Goal: Information Seeking & Learning: Learn about a topic

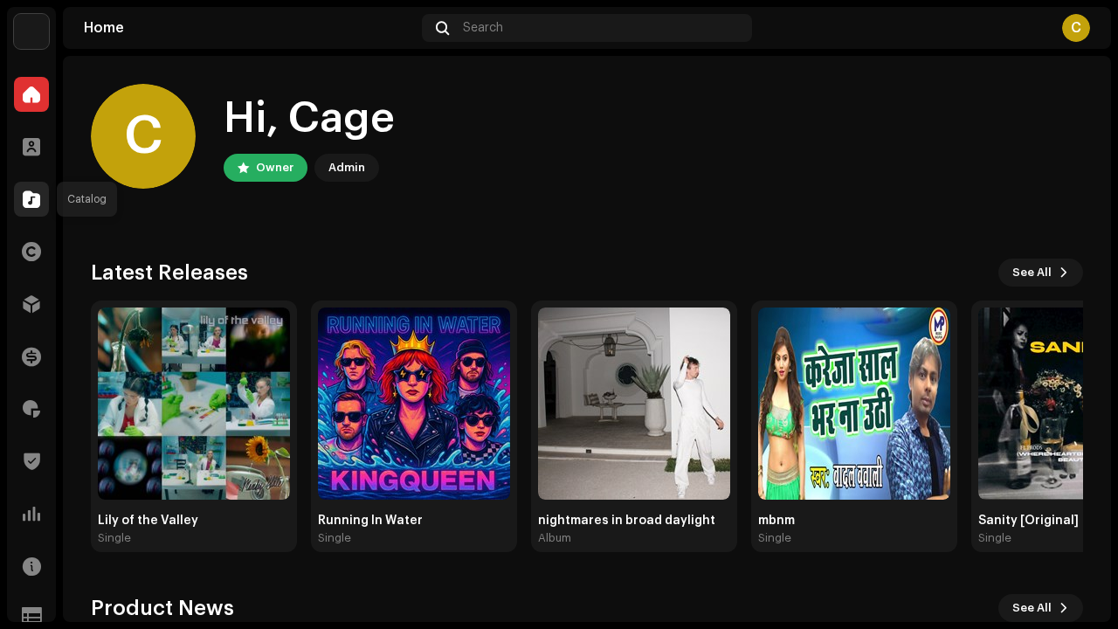
click at [28, 196] on span at bounding box center [31, 199] width 17 height 14
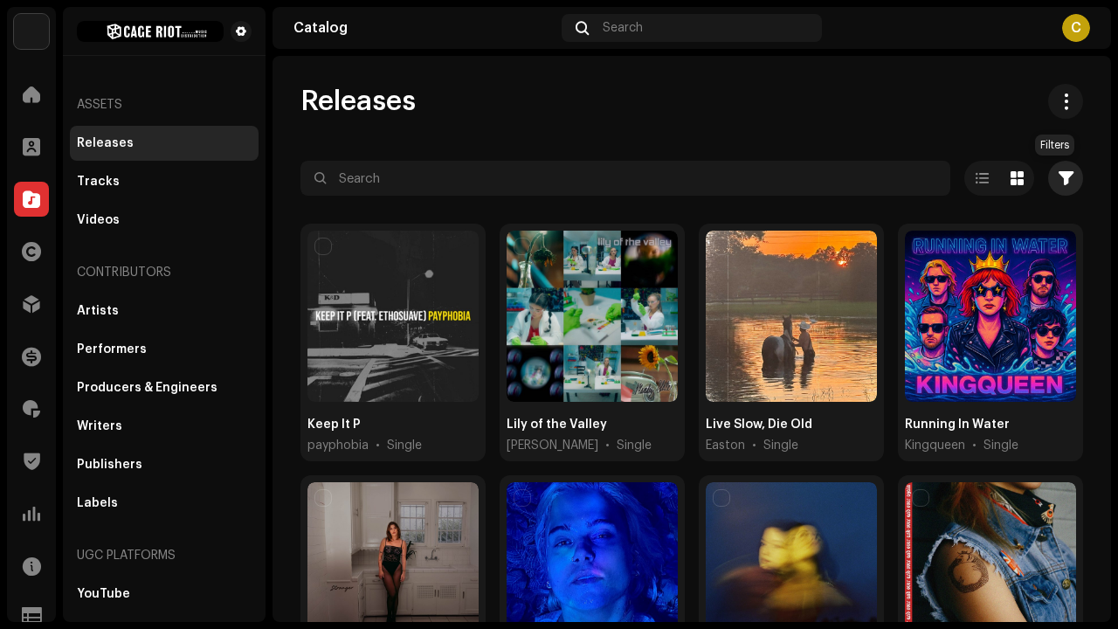
click at [1059, 177] on span "button" at bounding box center [1066, 178] width 15 height 14
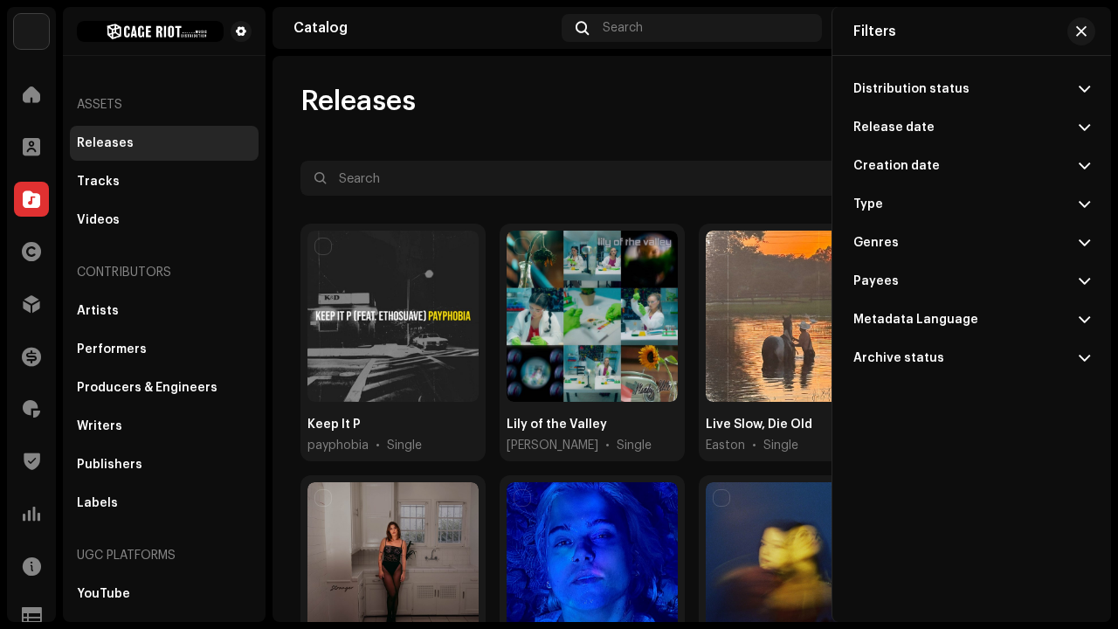
click at [1075, 121] on p-accordion-header "Release date" at bounding box center [972, 127] width 237 height 38
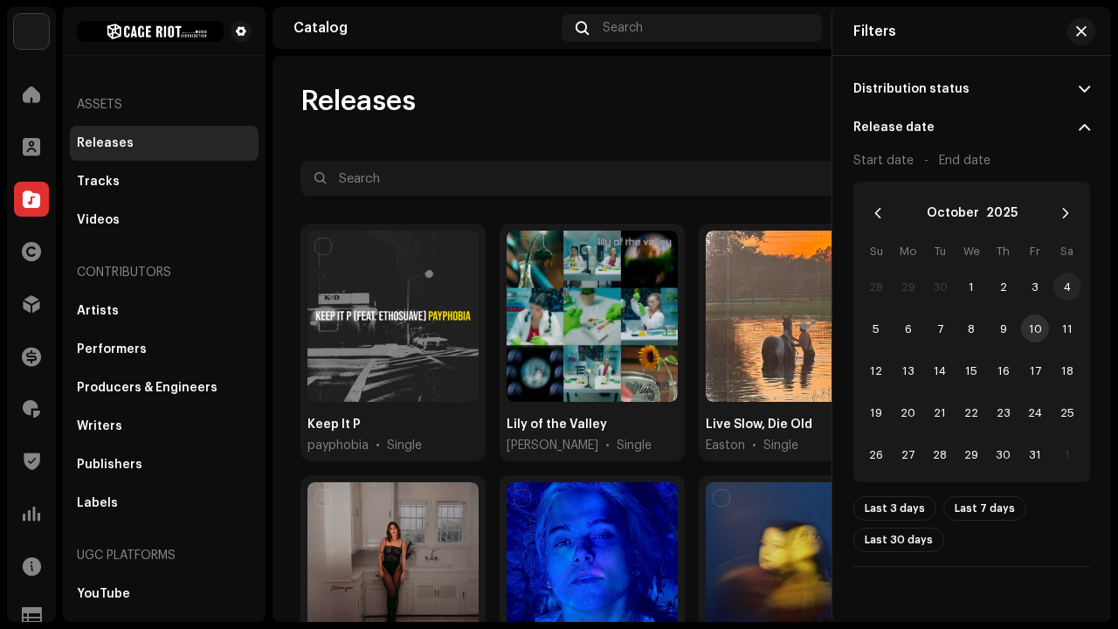
click at [1067, 294] on span "4" at bounding box center [1068, 287] width 28 height 28
click at [1035, 336] on span "10" at bounding box center [1035, 329] width 28 height 28
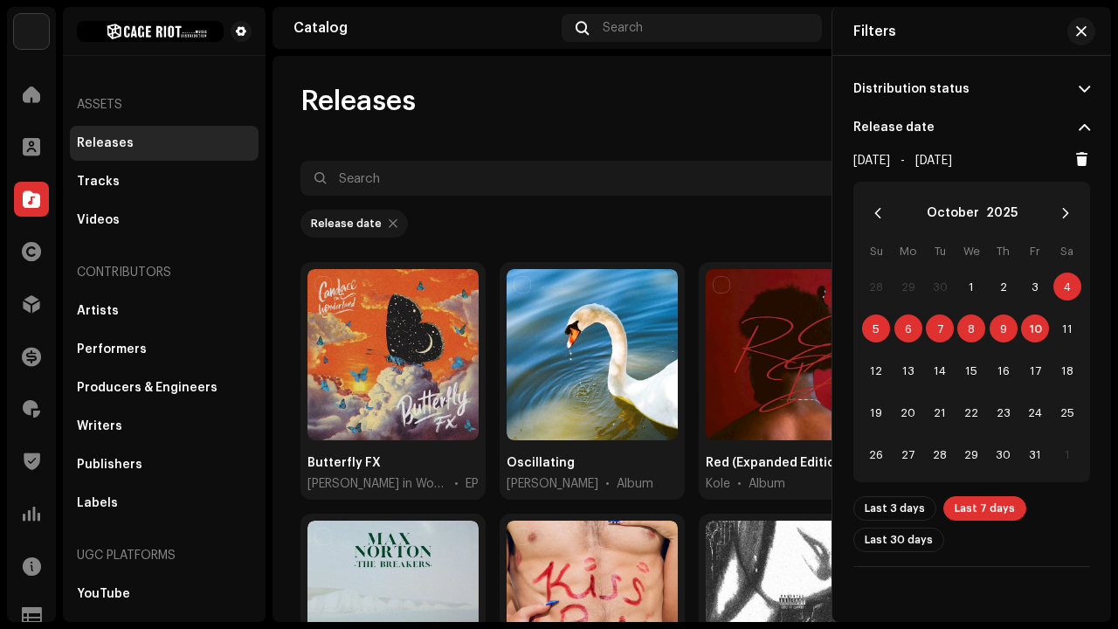
click at [1075, 79] on p-accordion-header "Distribution status" at bounding box center [972, 89] width 237 height 38
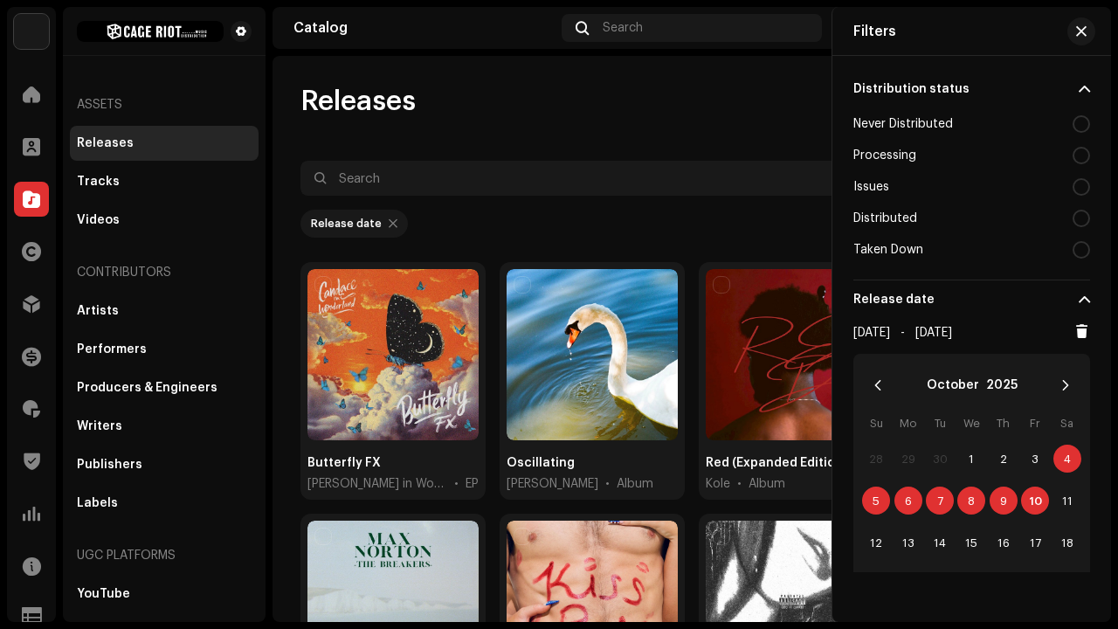
click at [1075, 218] on div at bounding box center [1081, 218] width 17 height 17
radio input "true"
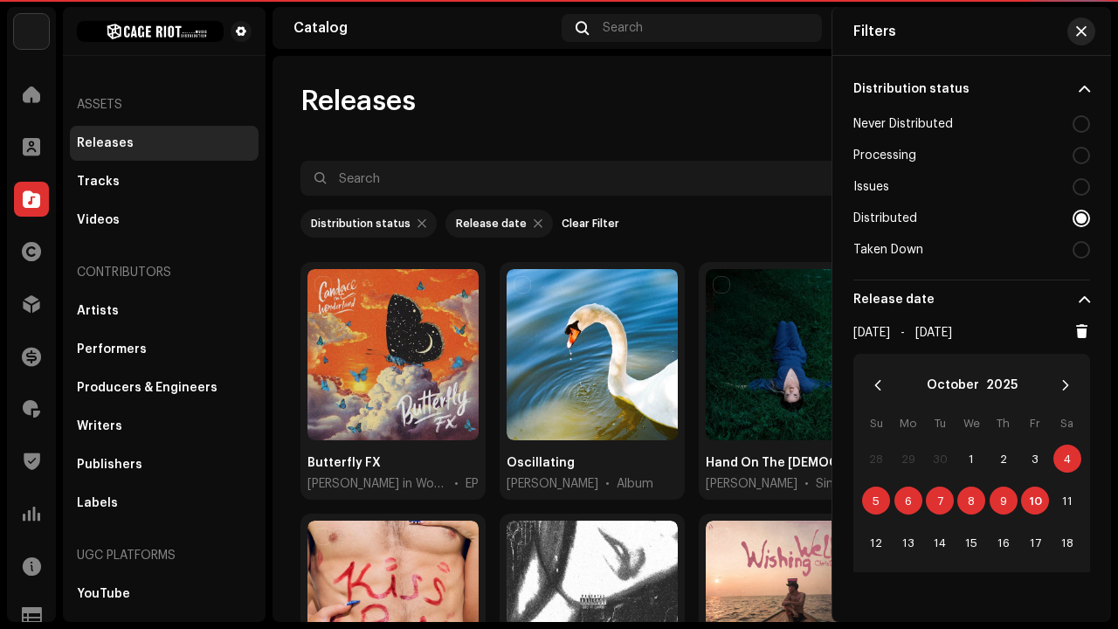
click at [1082, 32] on span "button" at bounding box center [1081, 31] width 10 height 14
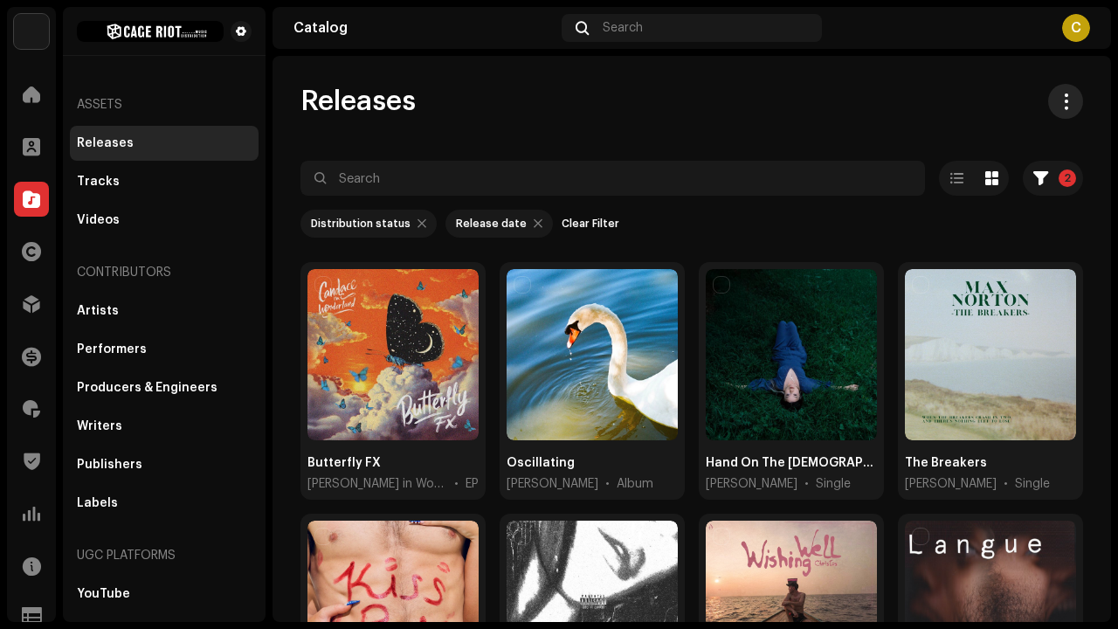
click at [1058, 103] on span at bounding box center [1066, 101] width 17 height 14
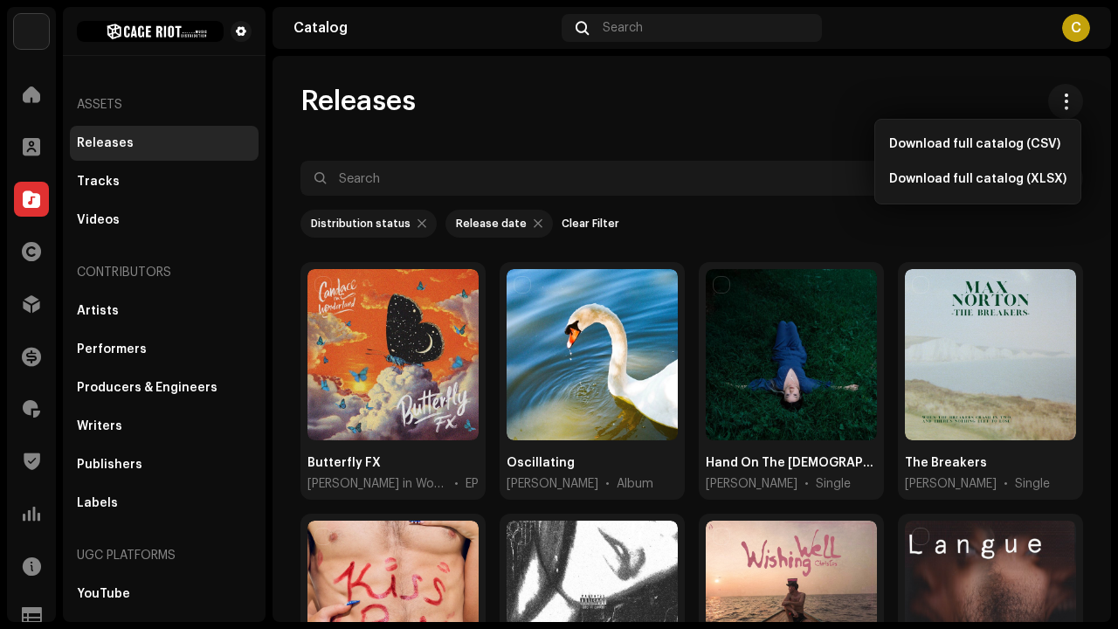
click at [993, 86] on div "Releases" at bounding box center [692, 101] width 783 height 35
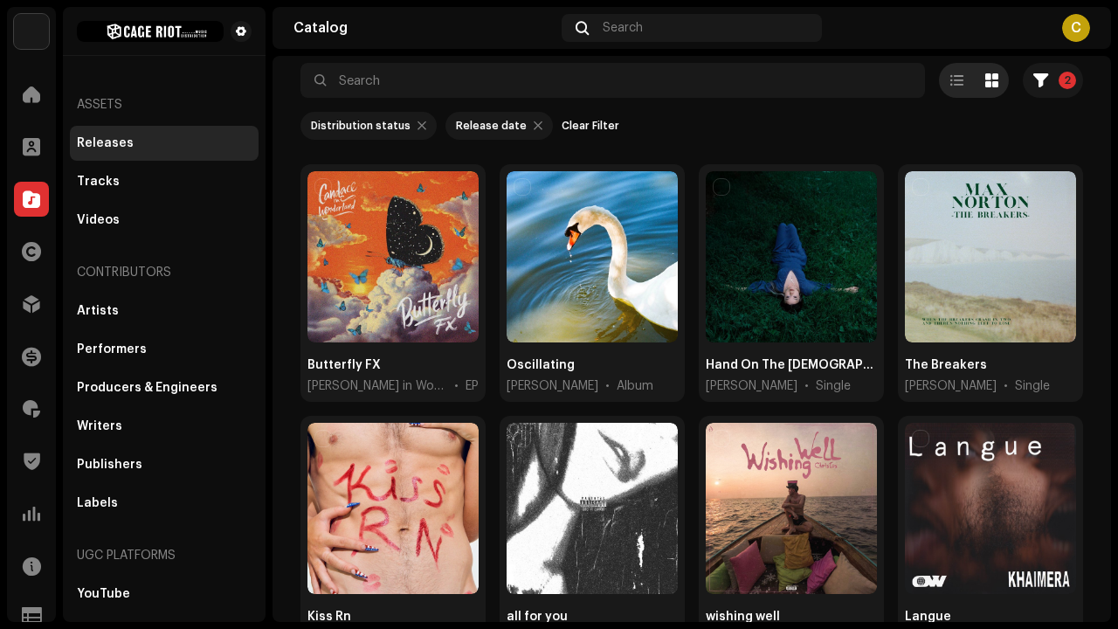
scroll to position [180, 0]
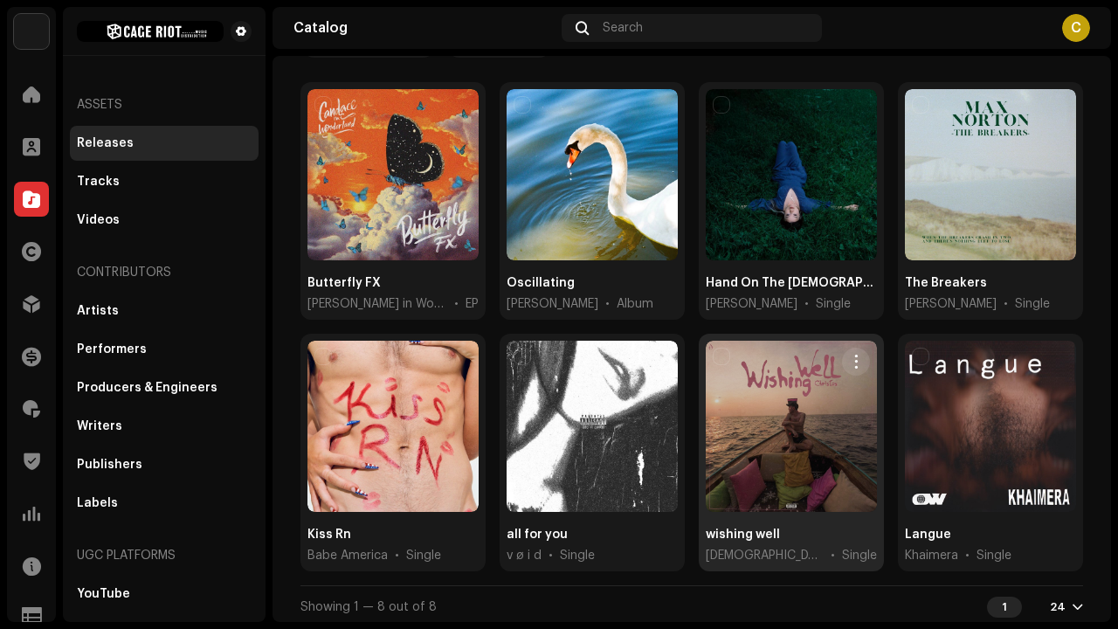
click at [799, 382] on div at bounding box center [791, 426] width 171 height 171
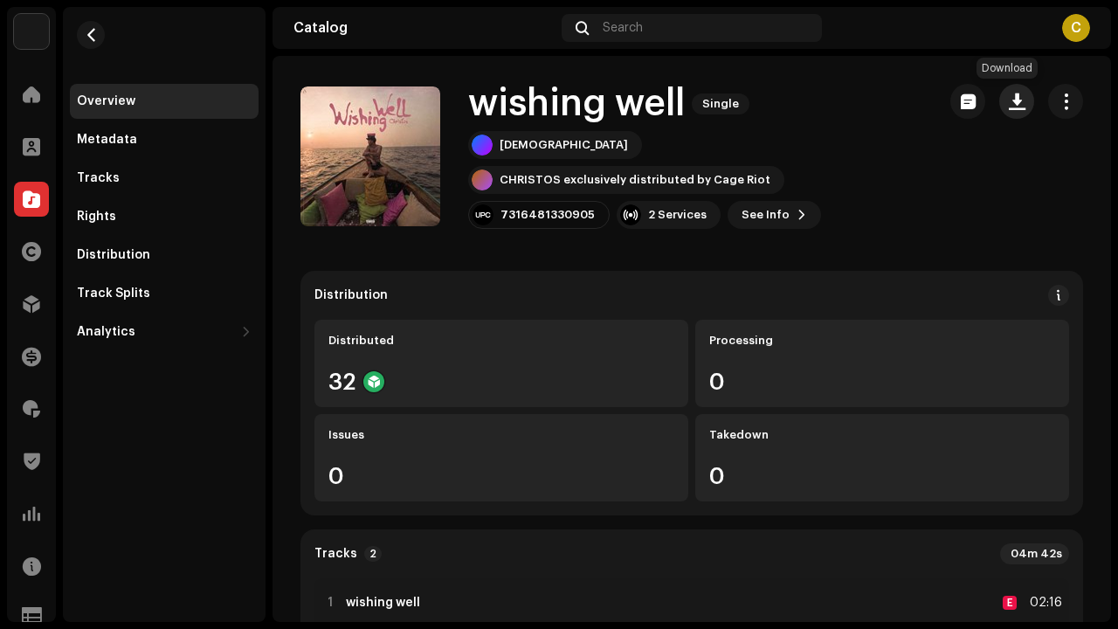
click at [1009, 101] on span "button" at bounding box center [1017, 101] width 17 height 14
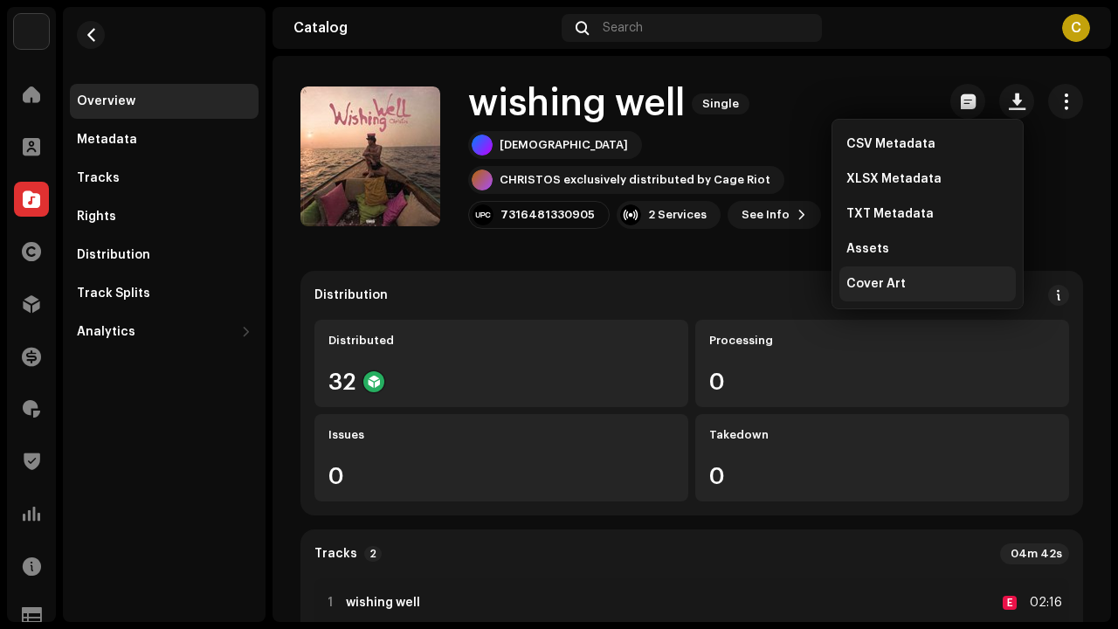
click at [908, 284] on div "Cover Art" at bounding box center [928, 284] width 163 height 14
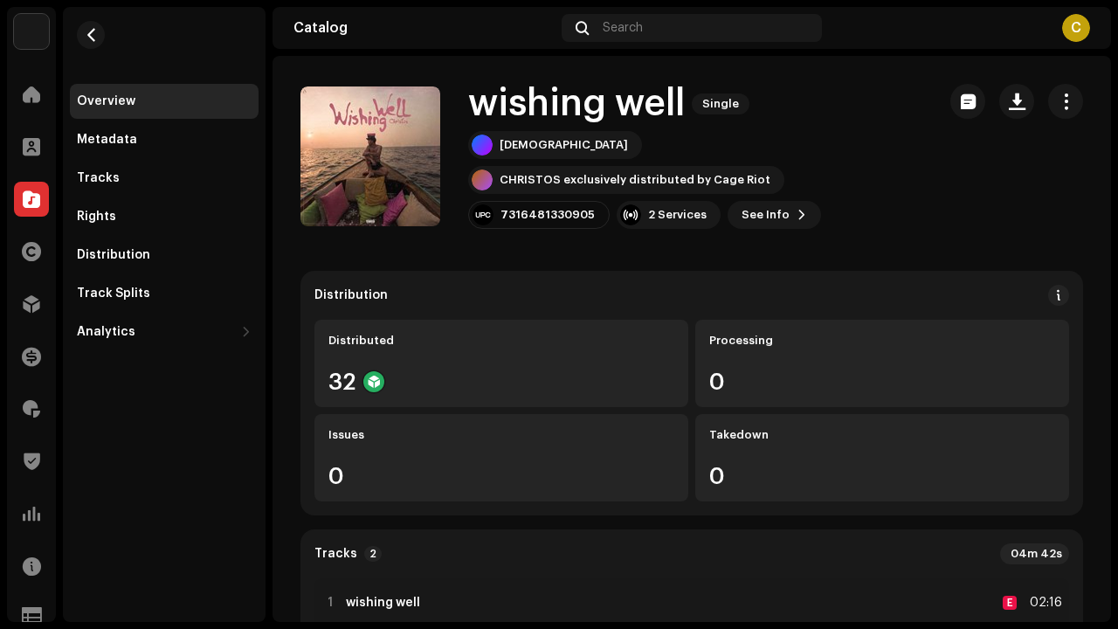
click at [92, 52] on re-m-nav-back at bounding box center [91, 45] width 42 height 77
click at [92, 35] on span "button" at bounding box center [91, 35] width 13 height 14
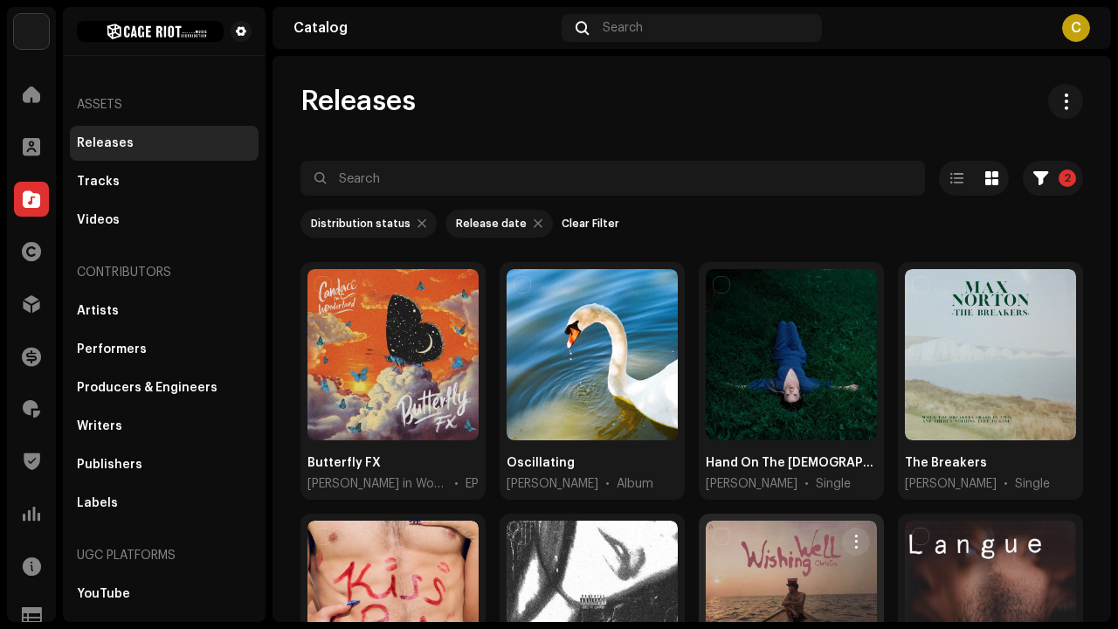
scroll to position [180, 0]
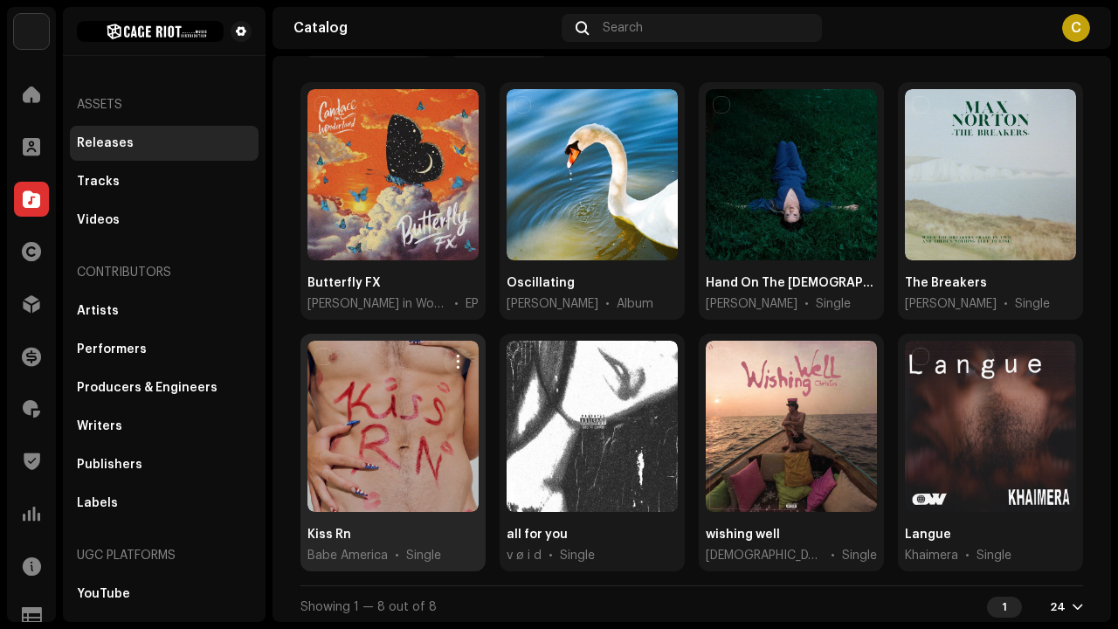
click at [433, 519] on div "Kiss Rn Babe America • Single" at bounding box center [393, 453] width 185 height 238
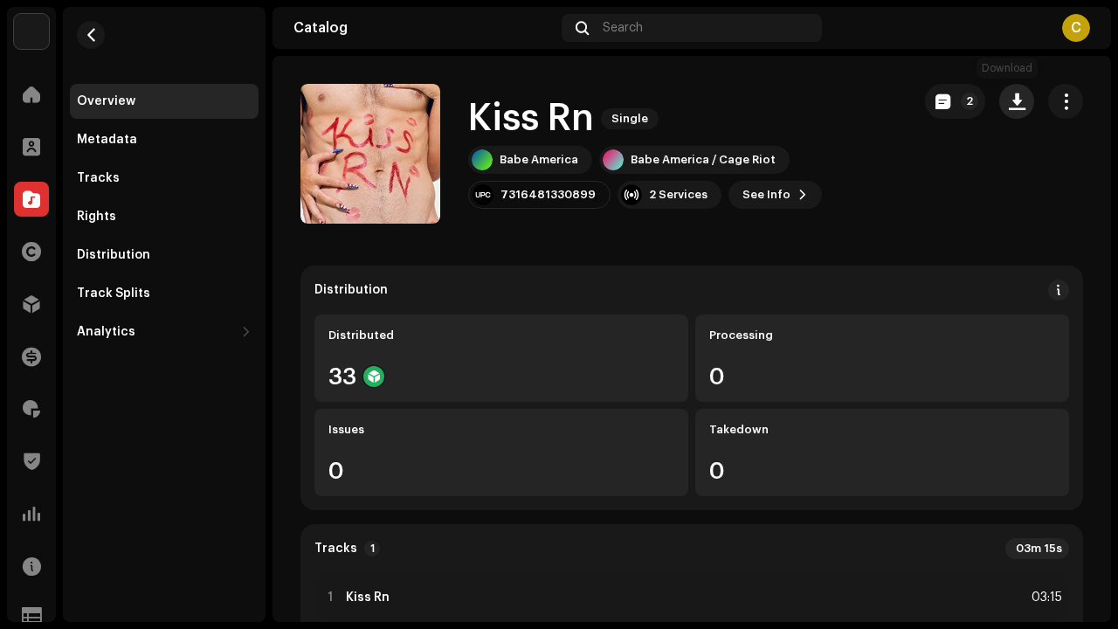
click at [1013, 98] on span "button" at bounding box center [1017, 101] width 17 height 14
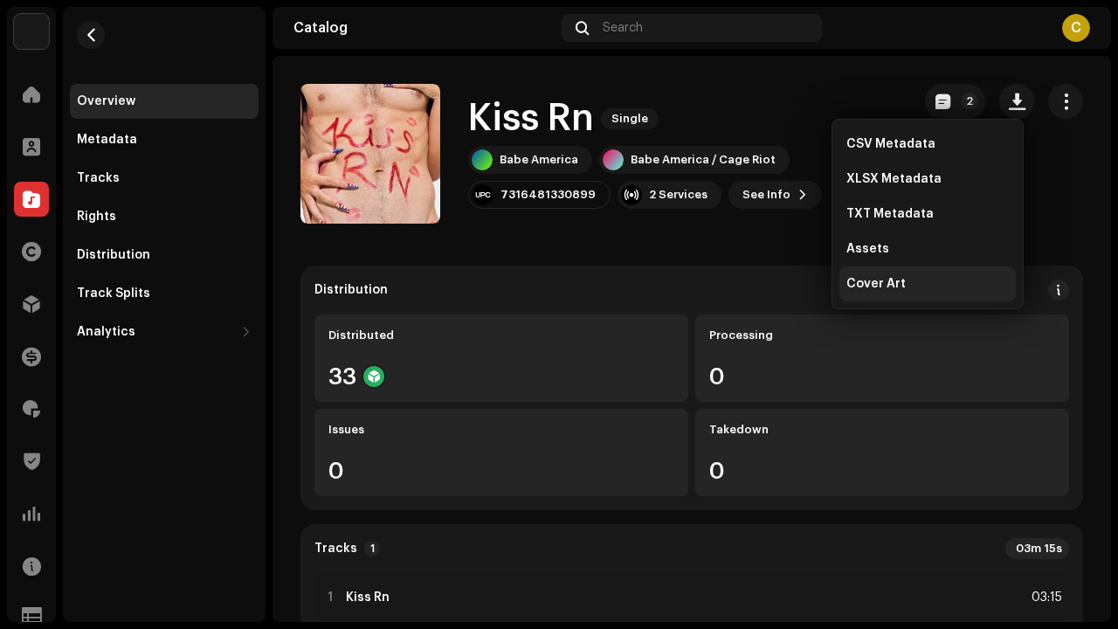
click at [871, 285] on span "Cover Art" at bounding box center [876, 284] width 59 height 14
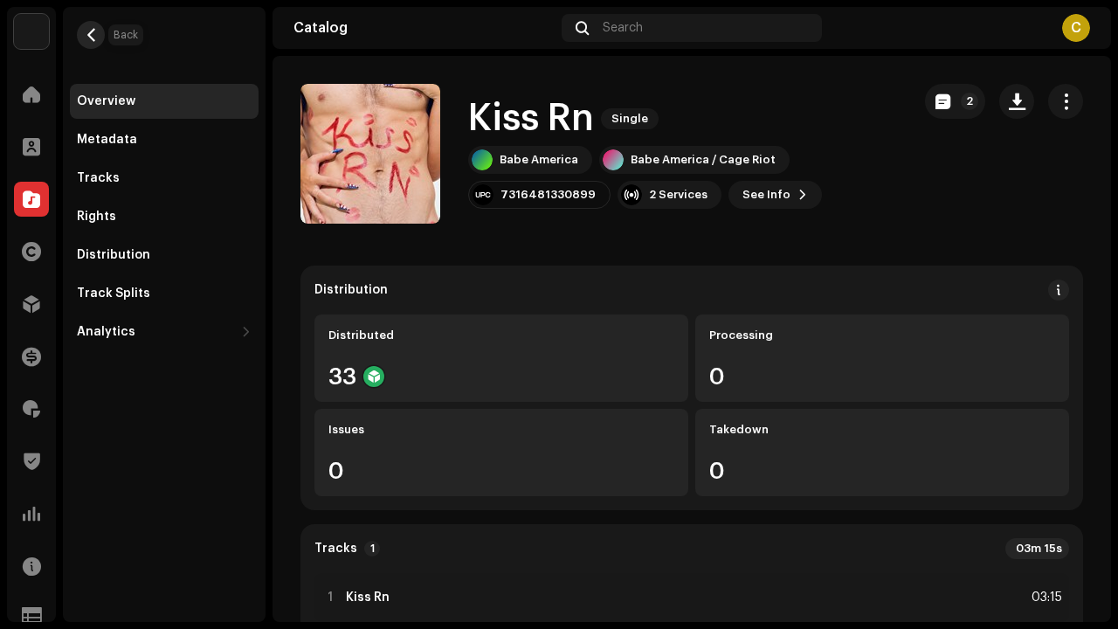
click at [79, 34] on button "button" at bounding box center [91, 35] width 28 height 28
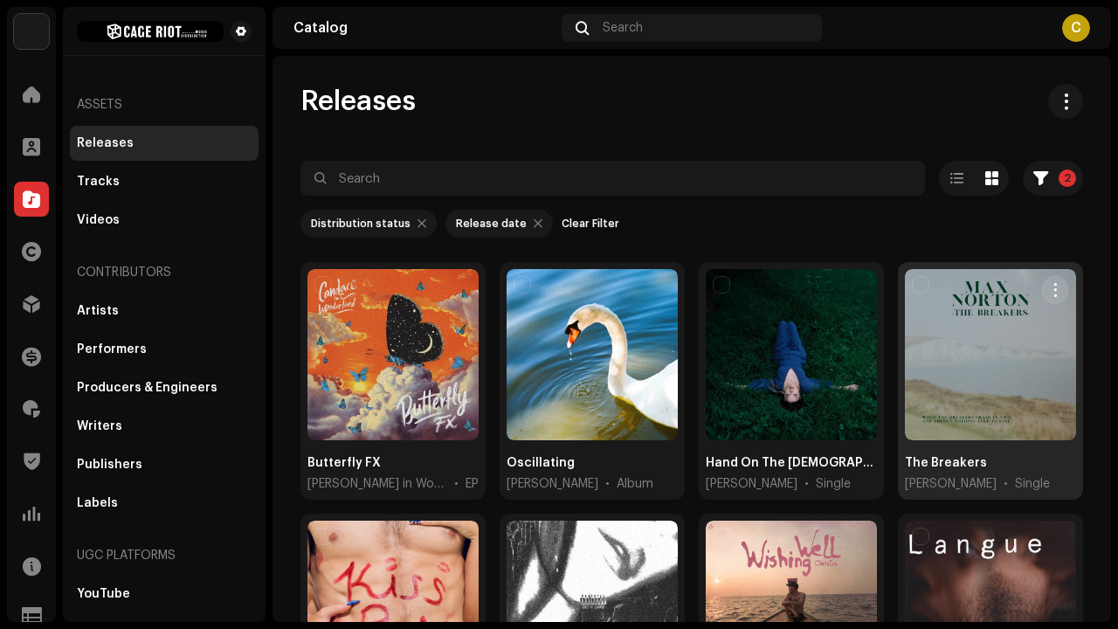
click at [925, 457] on div "The Breakers" at bounding box center [946, 462] width 82 height 17
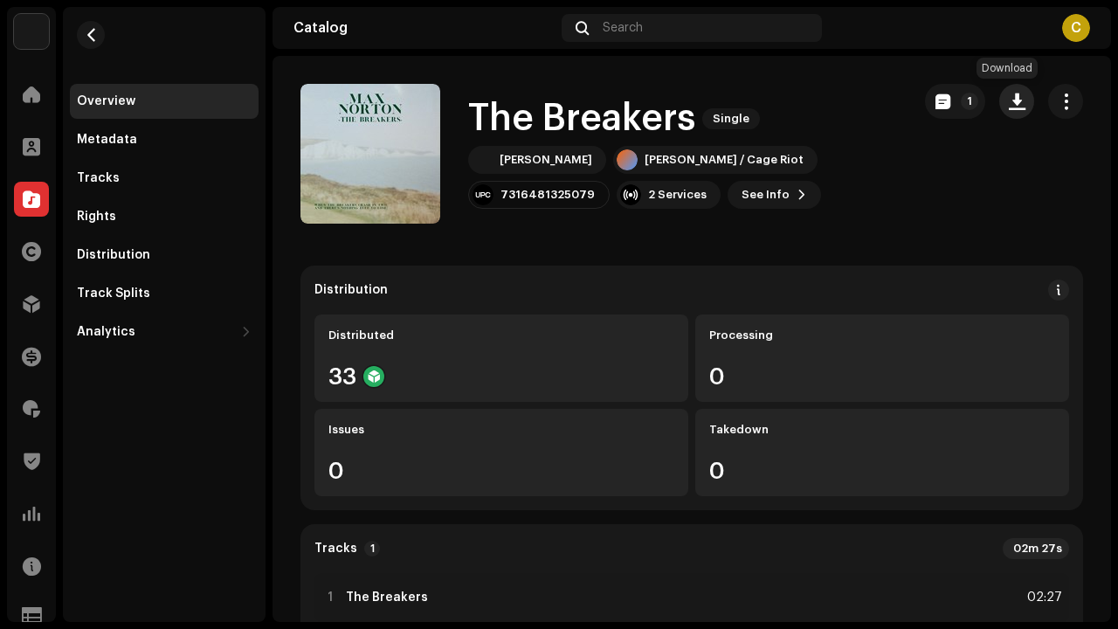
click at [1009, 108] on span "button" at bounding box center [1017, 101] width 17 height 14
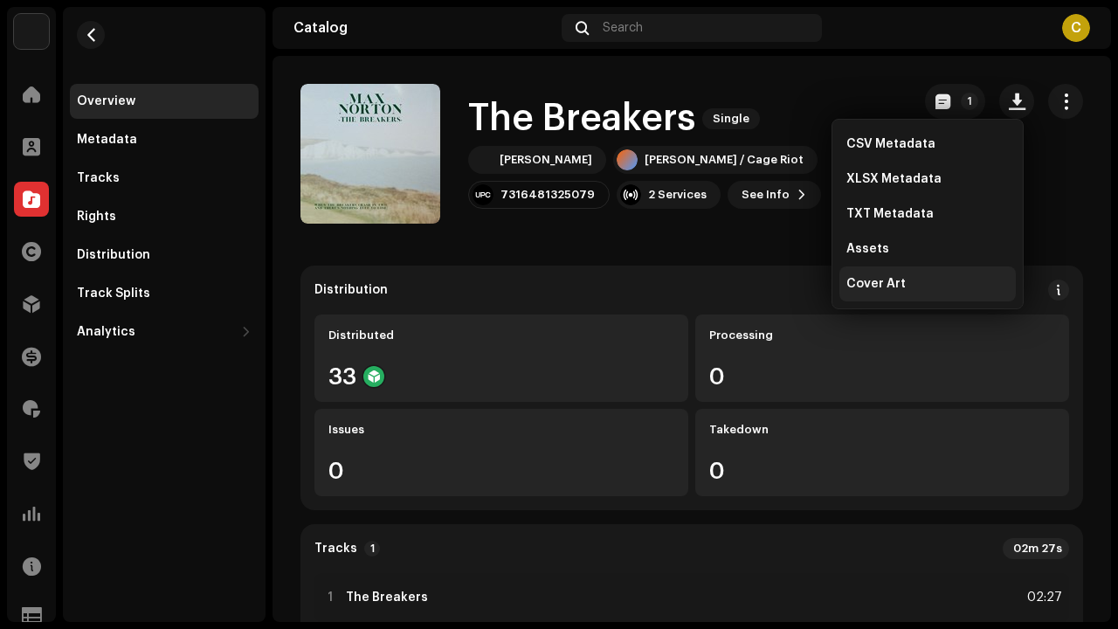
click at [936, 274] on div "Cover Art" at bounding box center [928, 283] width 176 height 35
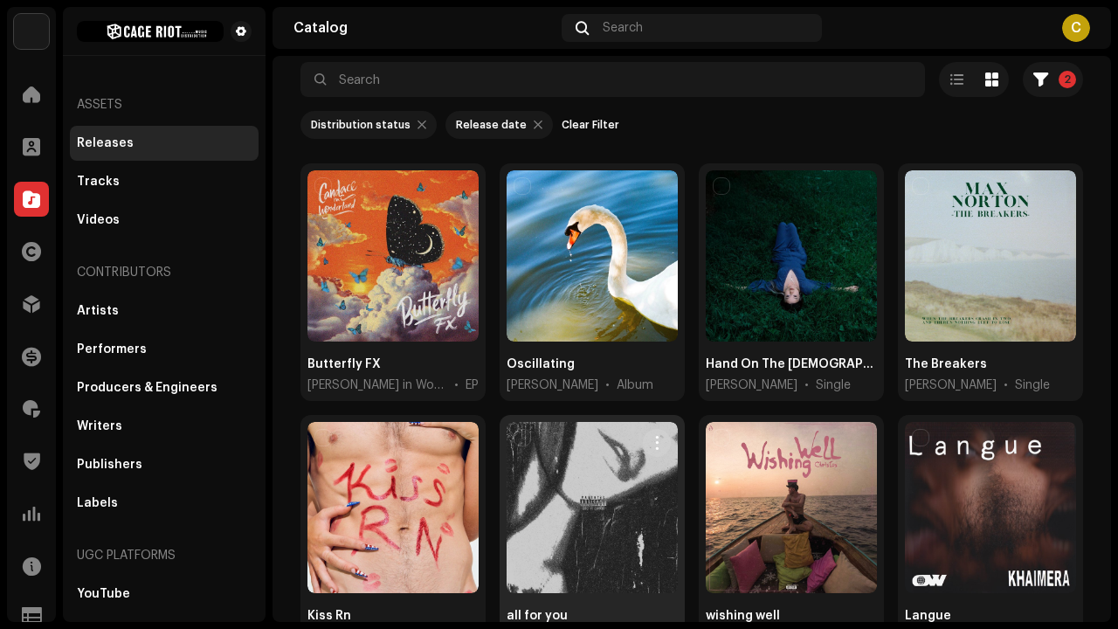
scroll to position [102, 0]
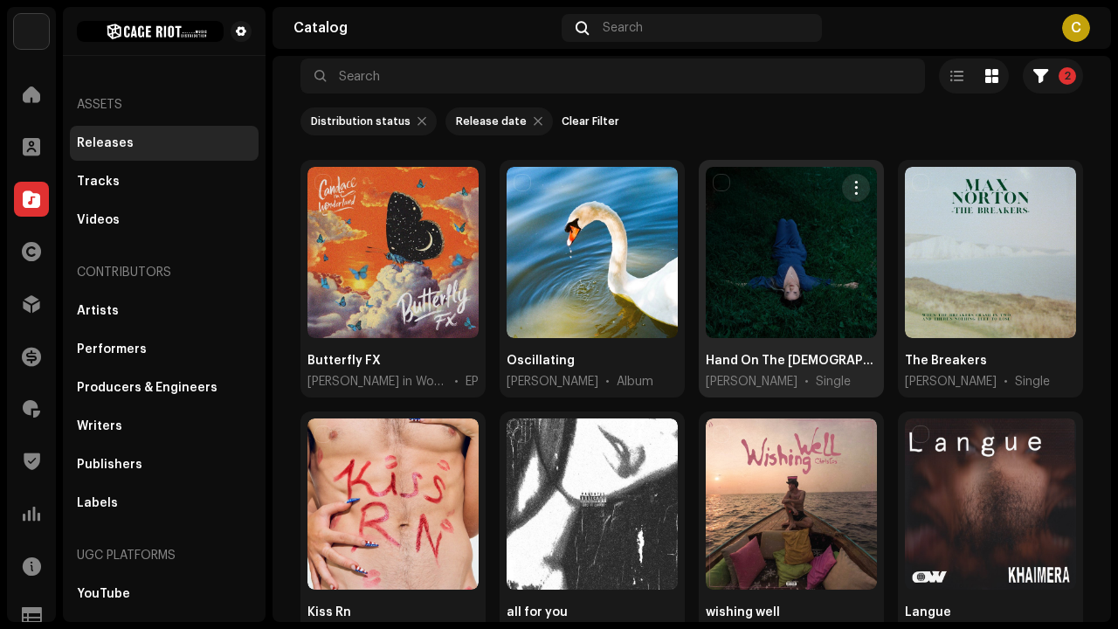
click at [792, 364] on div "Hand On The [DEMOGRAPHIC_DATA]" at bounding box center [791, 360] width 171 height 17
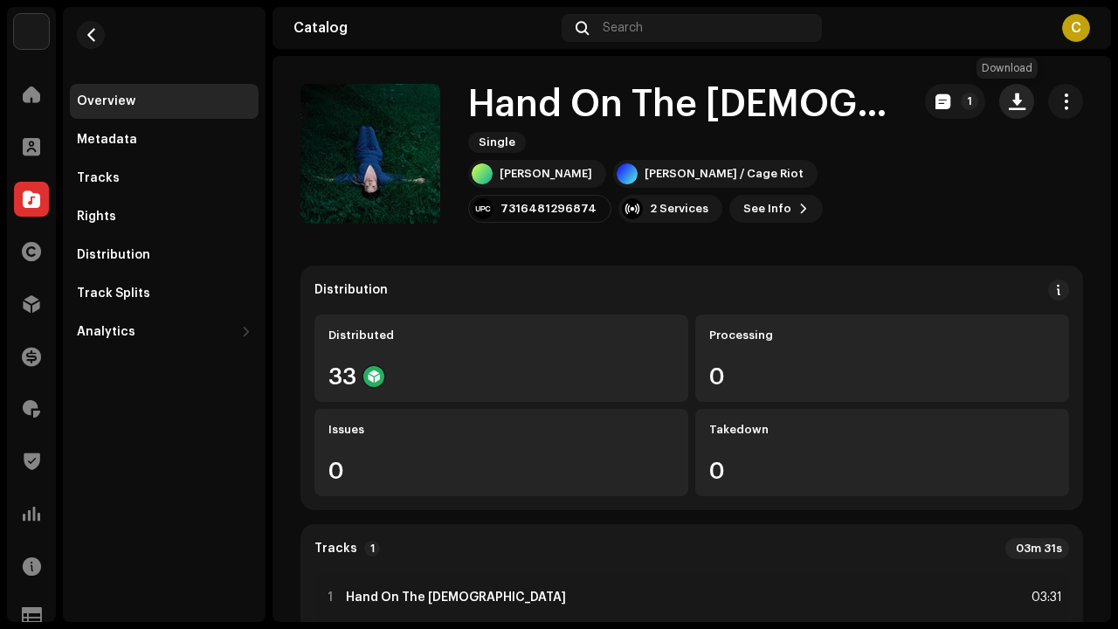
click at [1014, 105] on span "button" at bounding box center [1017, 101] width 17 height 14
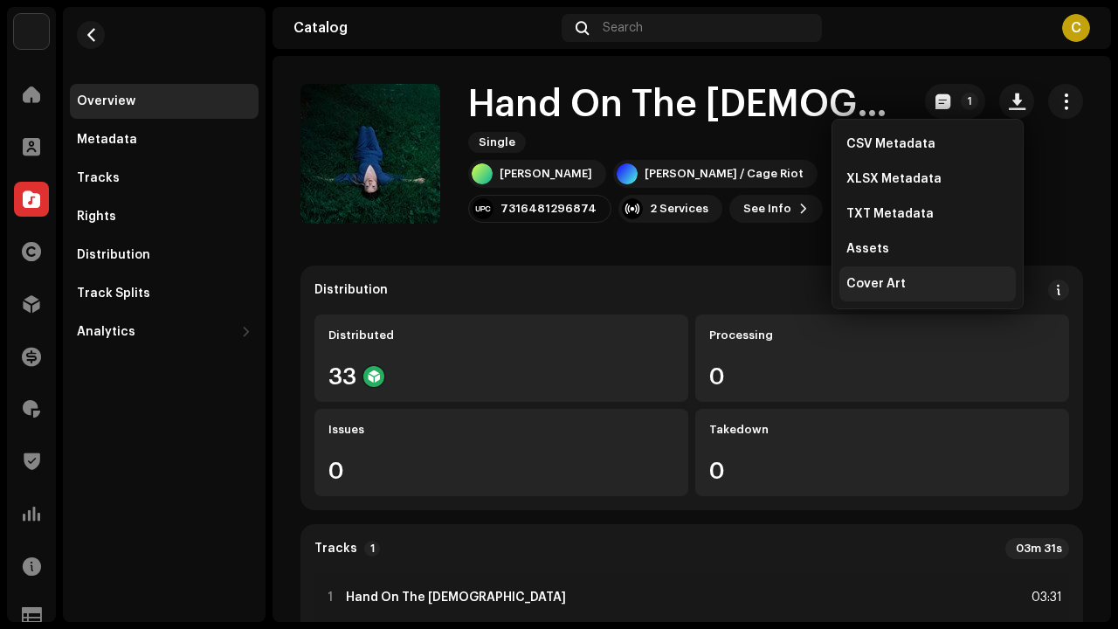
click at [917, 280] on div "Cover Art" at bounding box center [928, 284] width 163 height 14
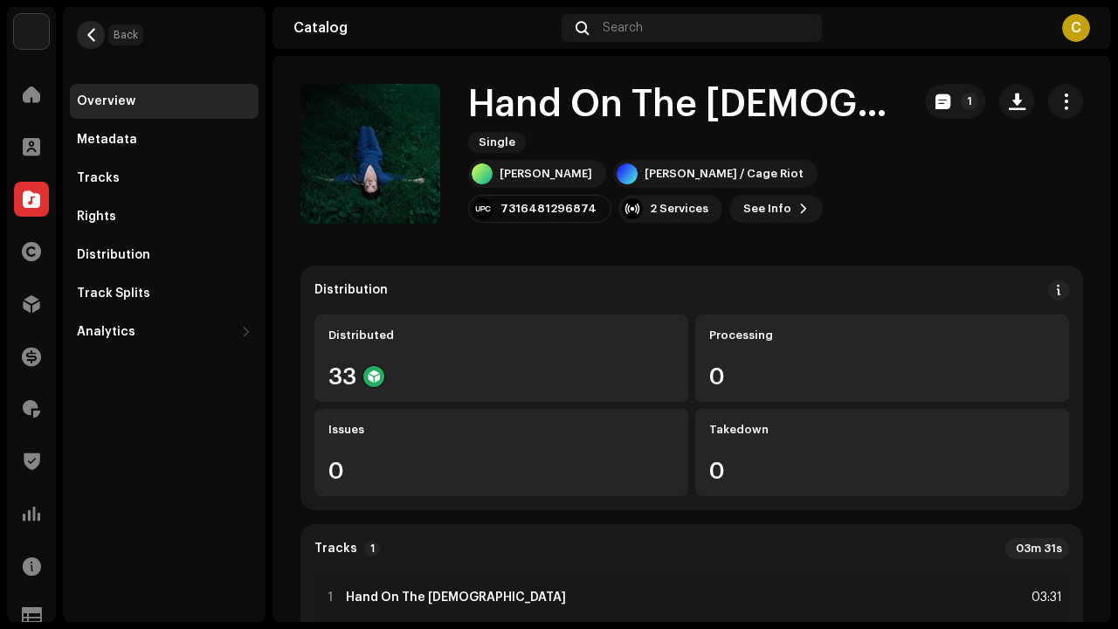
click at [82, 34] on button "button" at bounding box center [91, 35] width 28 height 28
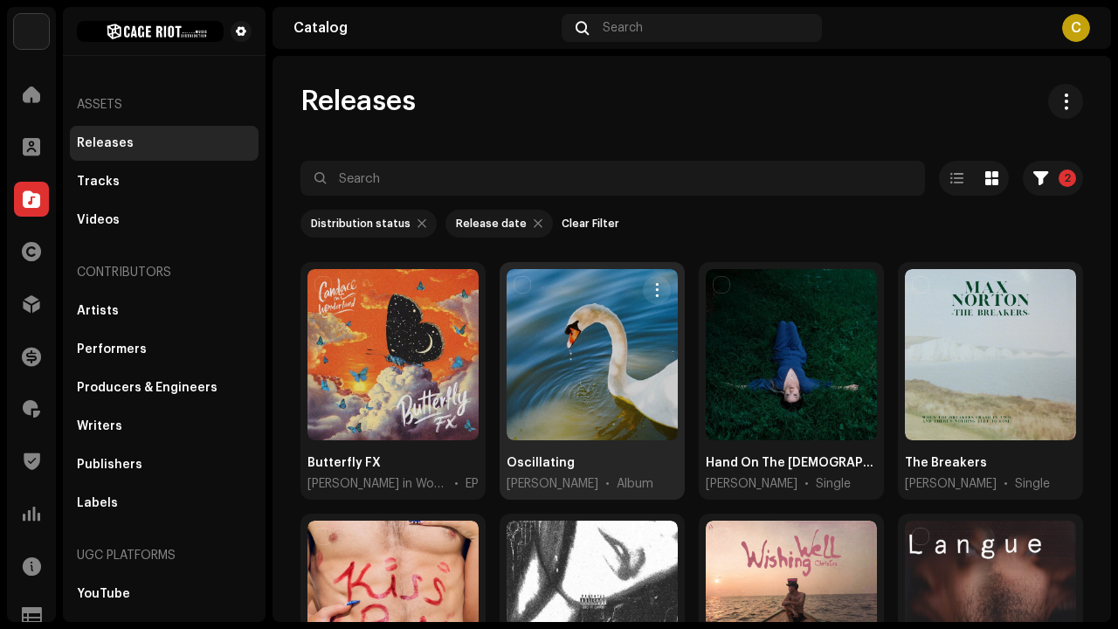
click at [541, 478] on span "[PERSON_NAME]" at bounding box center [553, 483] width 92 height 17
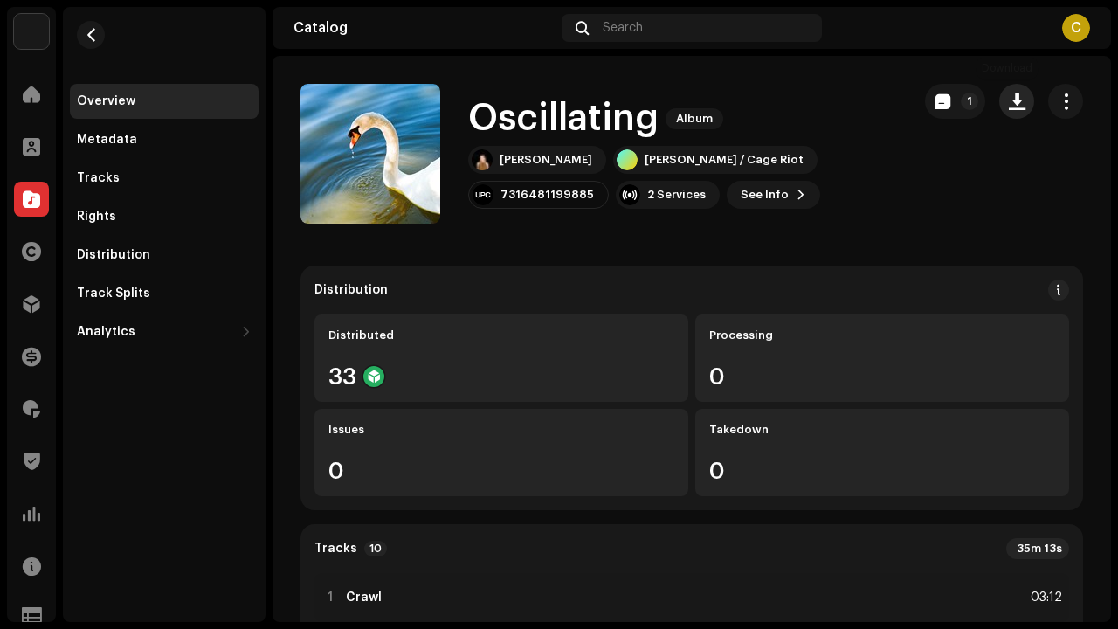
click at [1009, 97] on span "button" at bounding box center [1017, 101] width 17 height 14
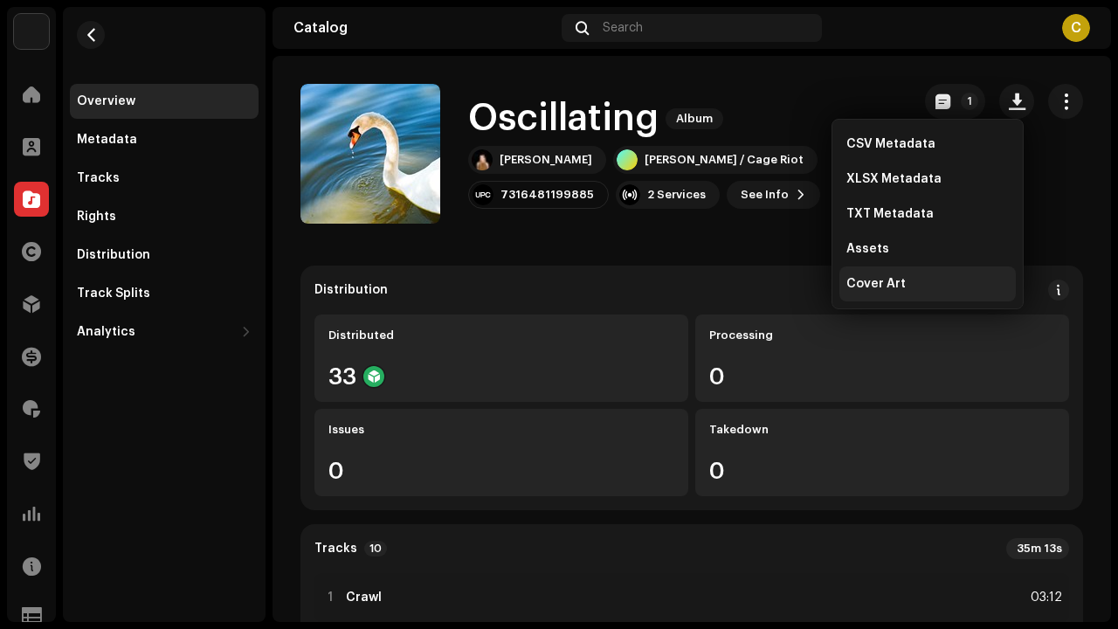
click at [908, 294] on div "Cover Art" at bounding box center [928, 283] width 176 height 35
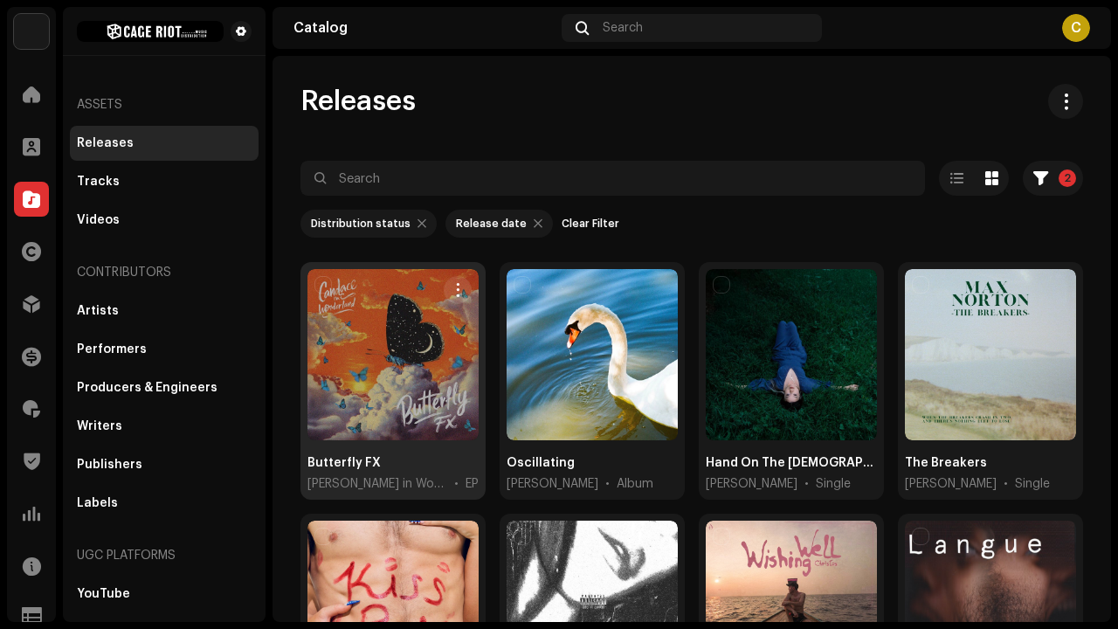
click at [394, 482] on span "[PERSON_NAME] in Wonderland" at bounding box center [378, 483] width 140 height 17
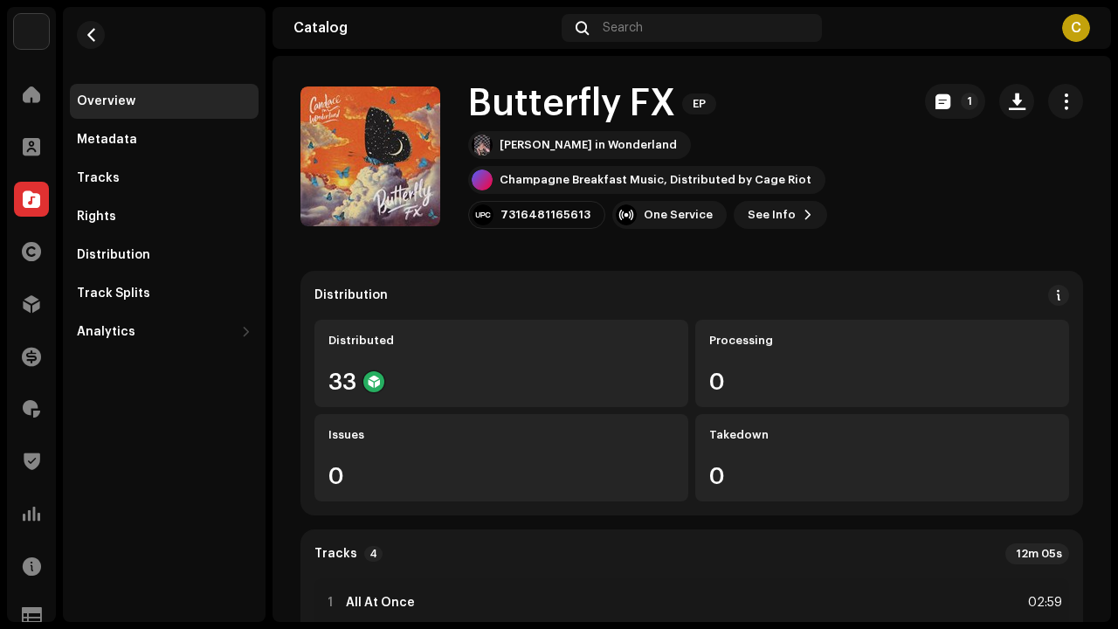
click at [993, 119] on div "1" at bounding box center [1004, 156] width 158 height 145
click at [1009, 105] on span "button" at bounding box center [1017, 101] width 17 height 14
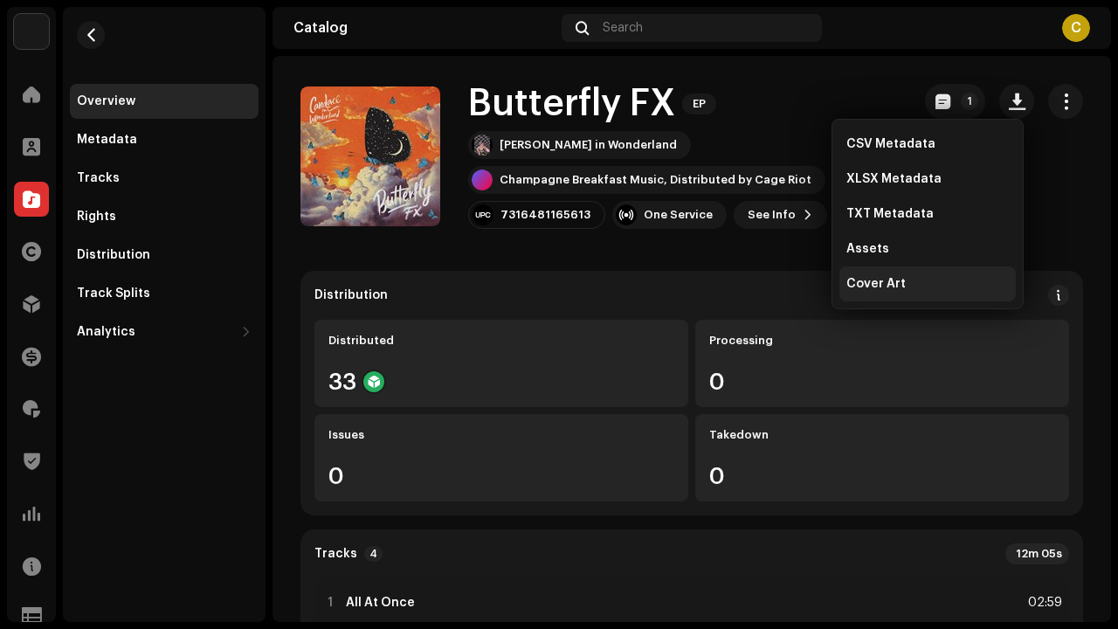
click at [907, 286] on div "Cover Art" at bounding box center [928, 284] width 163 height 14
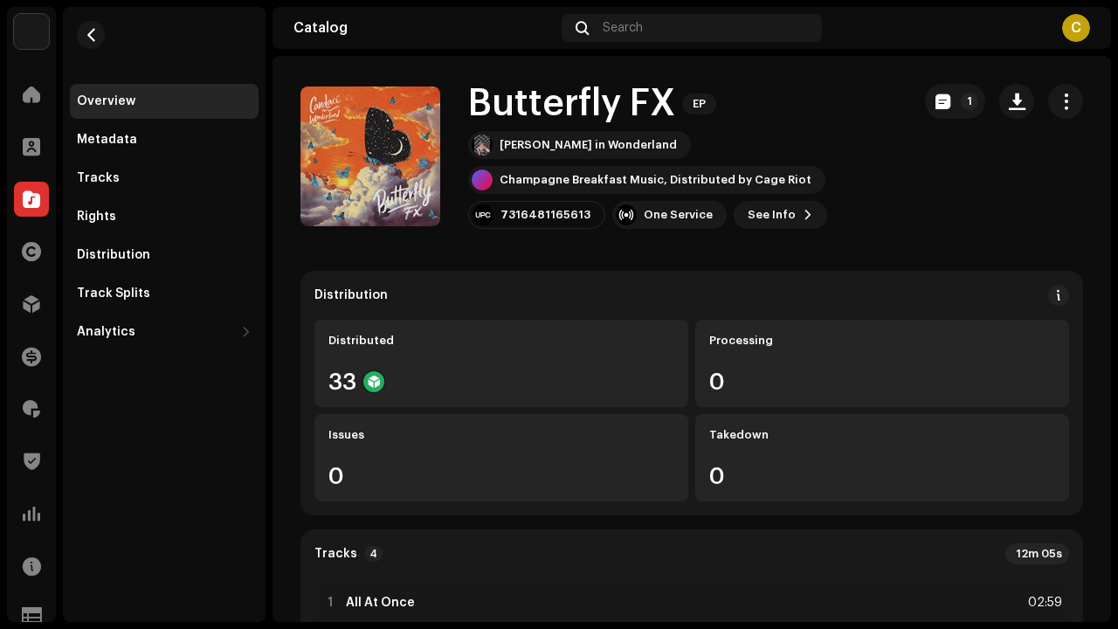
click at [78, 31] on button "button" at bounding box center [91, 35] width 28 height 28
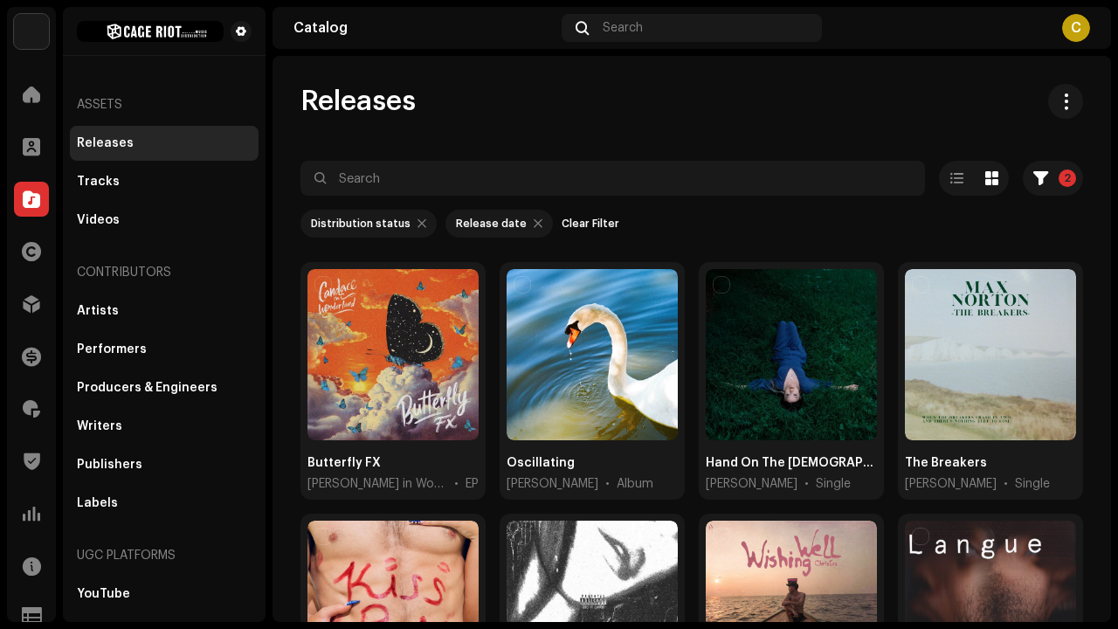
click at [102, 38] on img at bounding box center [150, 31] width 147 height 21
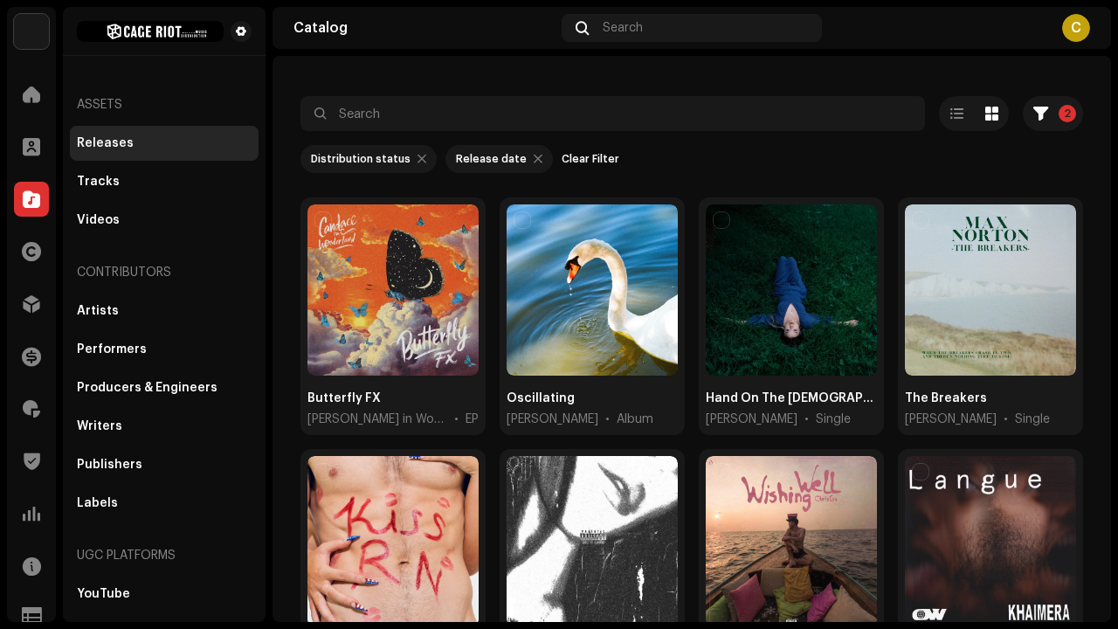
scroll to position [180, 0]
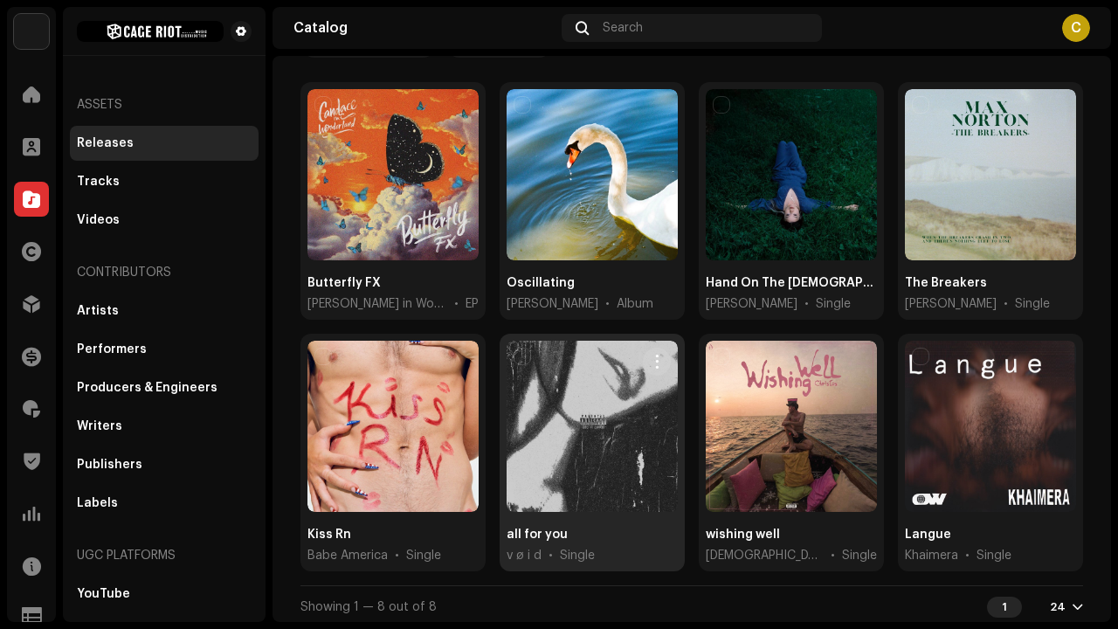
click at [543, 547] on div "v ø i d • Single" at bounding box center [592, 555] width 171 height 17
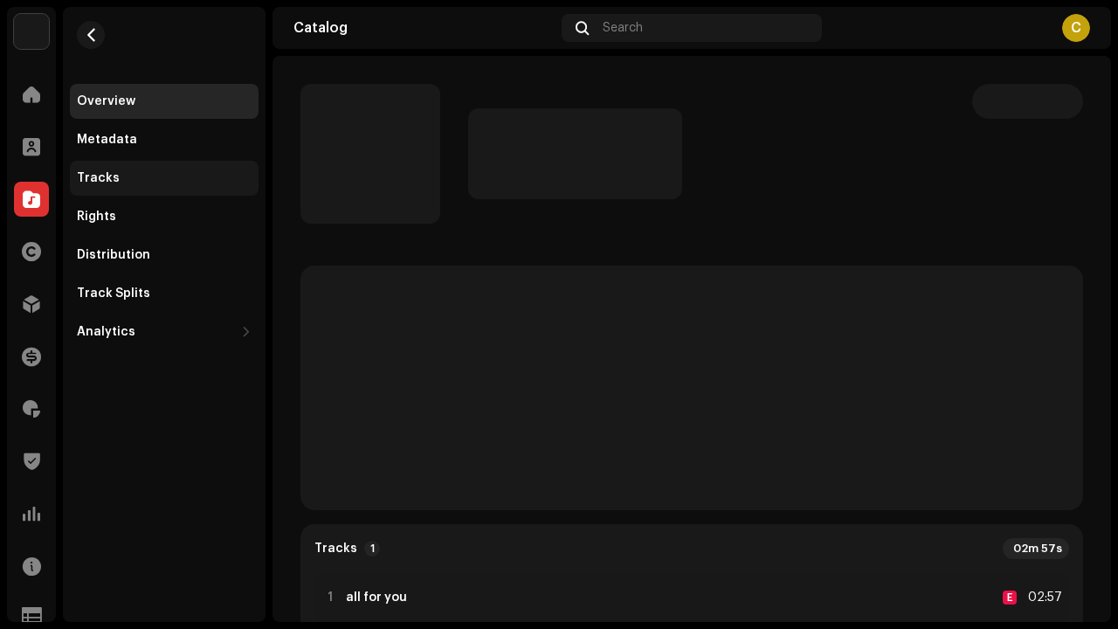
click at [151, 177] on div "Tracks" at bounding box center [164, 178] width 175 height 14
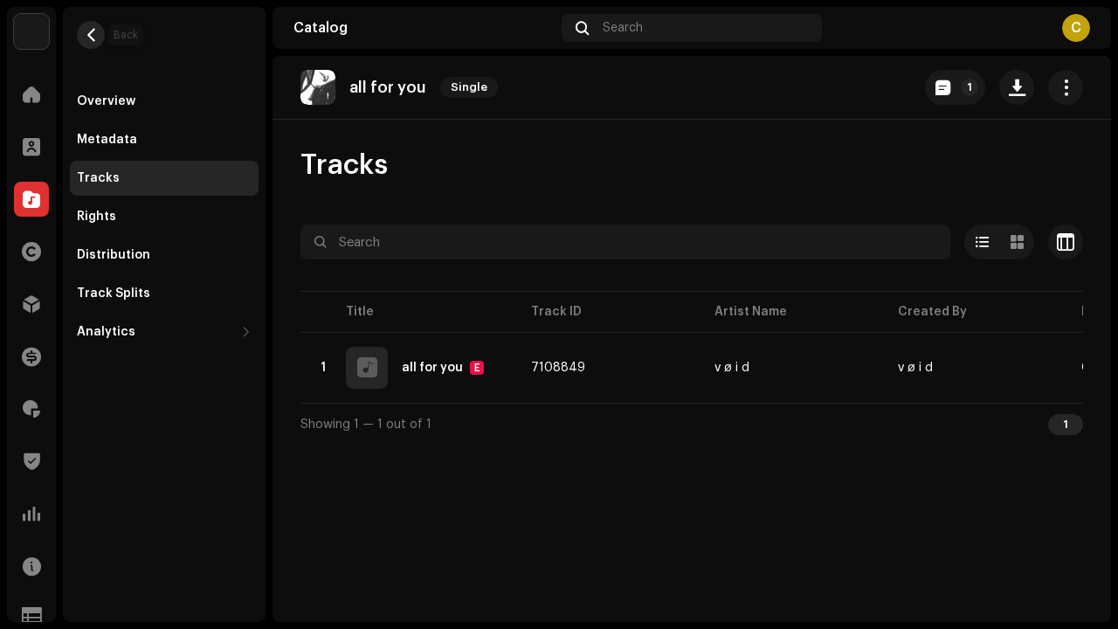
click at [89, 39] on span "button" at bounding box center [91, 35] width 13 height 14
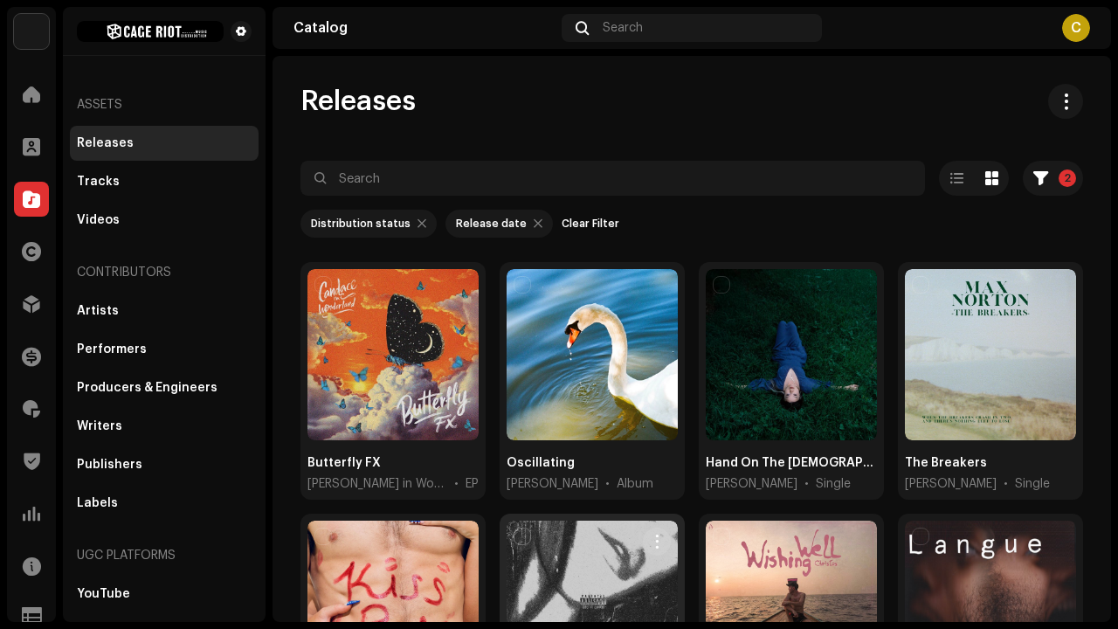
scroll to position [180, 0]
